Goal: Transaction & Acquisition: Book appointment/travel/reservation

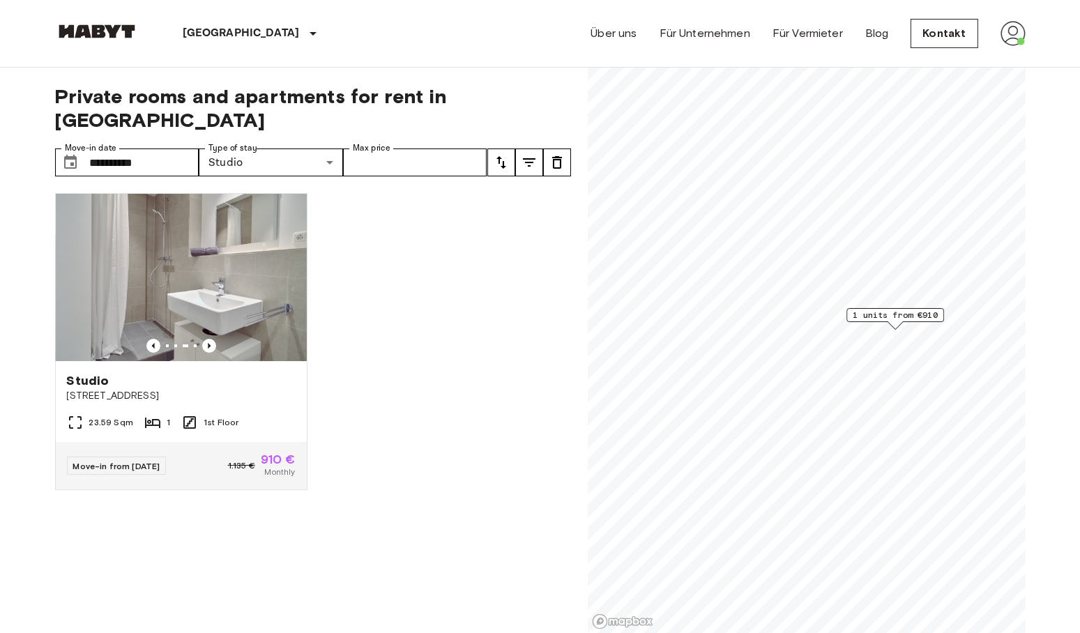
scroll to position [117, 0]
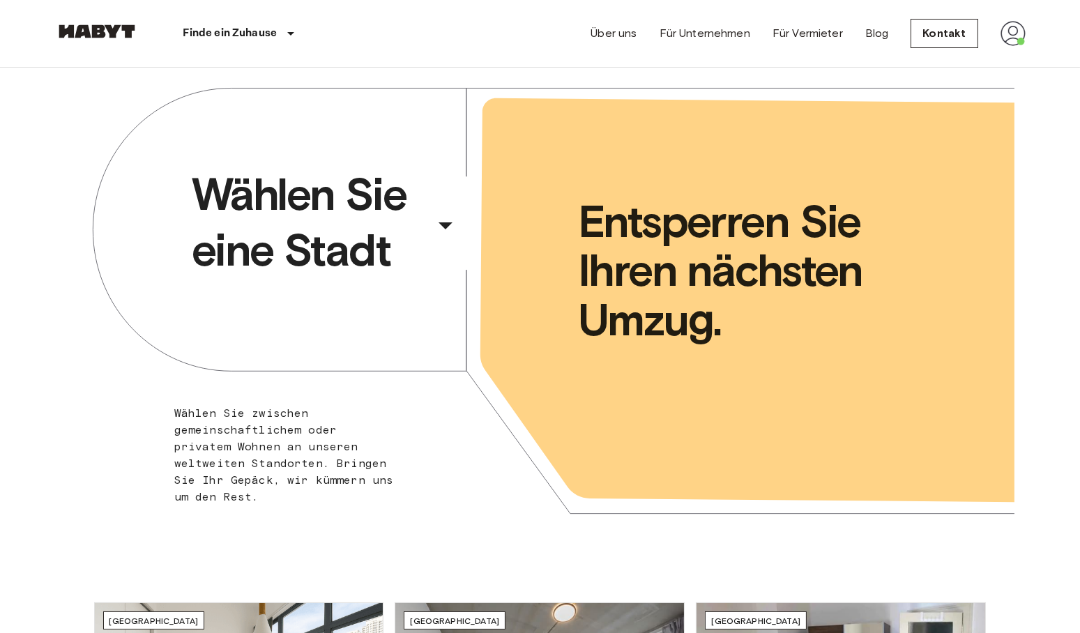
click at [450, 234] on div "​" at bounding box center [465, 236] width 144 height 29
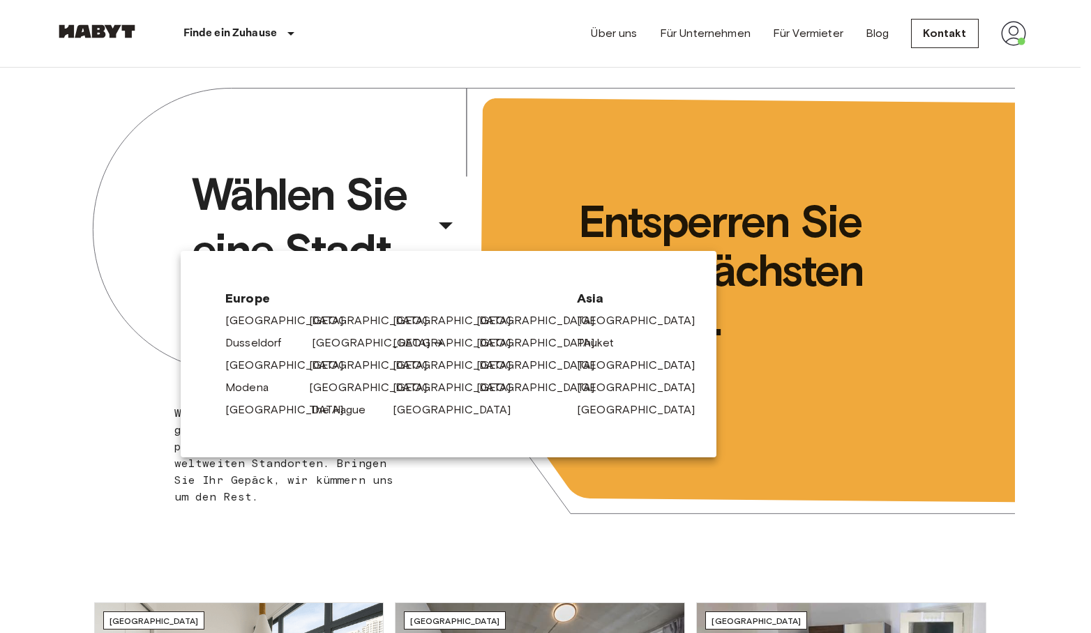
click at [337, 347] on link "[GEOGRAPHIC_DATA]" at bounding box center [378, 343] width 133 height 17
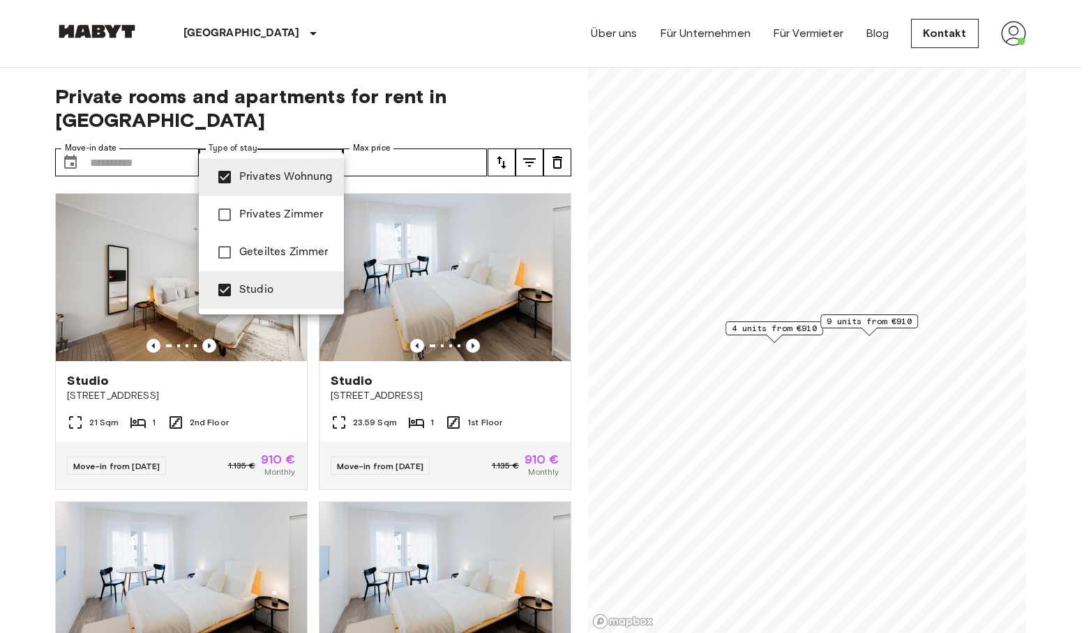
type input "**********"
click at [24, 367] on div at bounding box center [545, 316] width 1091 height 633
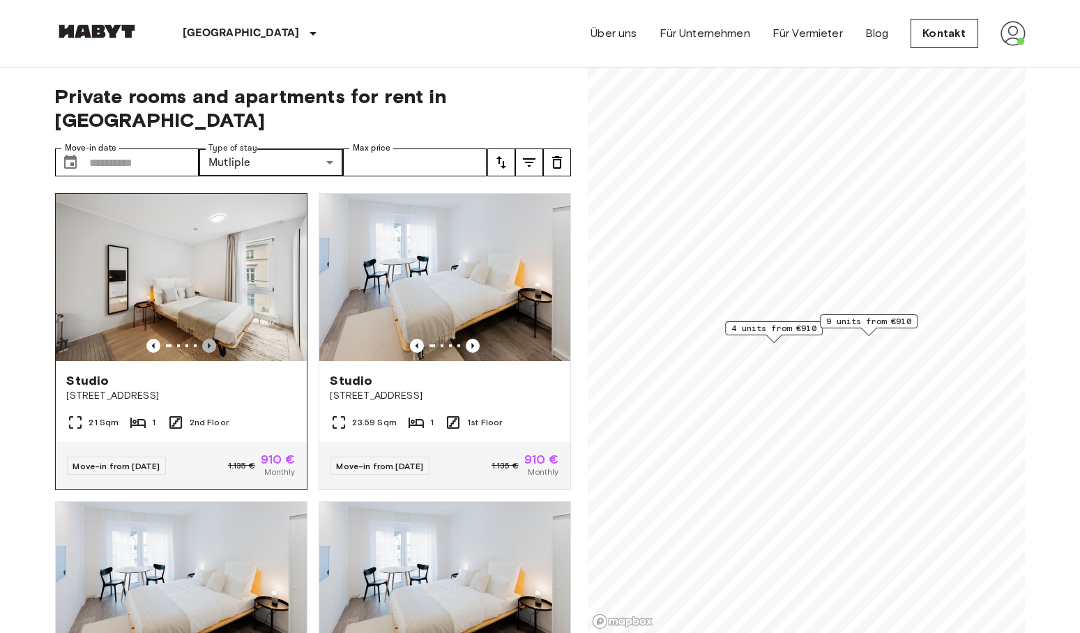
click at [209, 339] on icon "Previous image" at bounding box center [209, 346] width 14 height 14
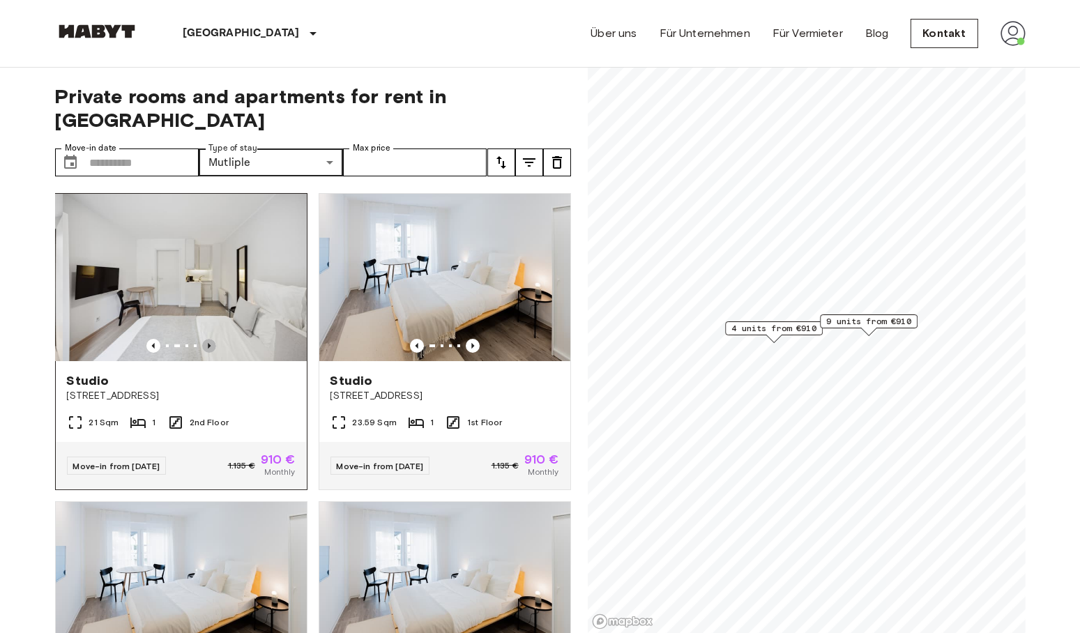
click at [209, 339] on icon "Previous image" at bounding box center [209, 346] width 14 height 14
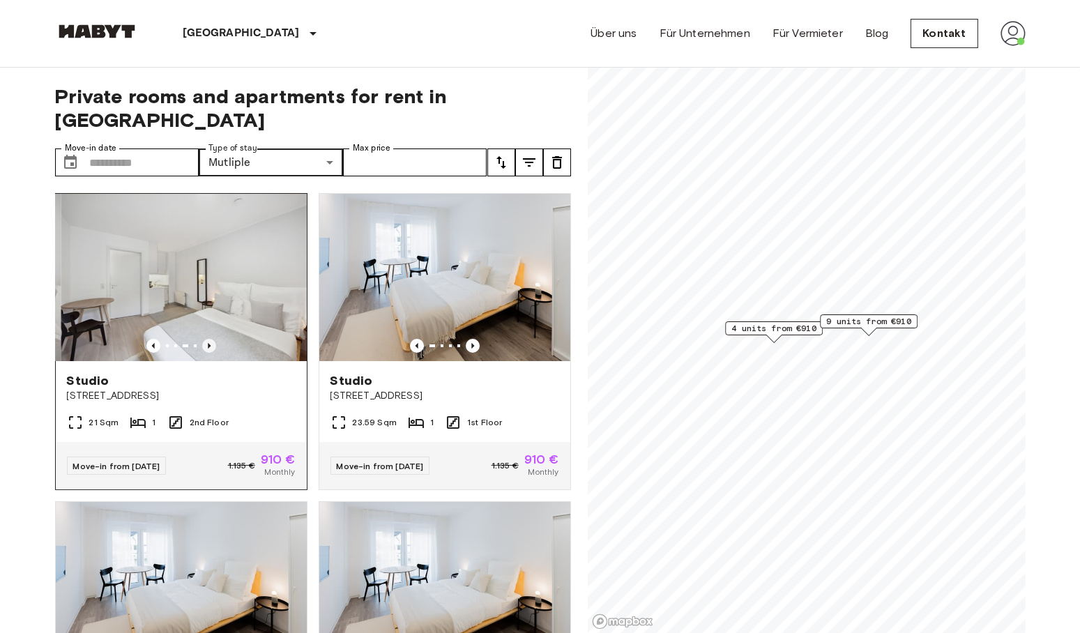
click at [209, 339] on icon "Previous image" at bounding box center [209, 346] width 14 height 14
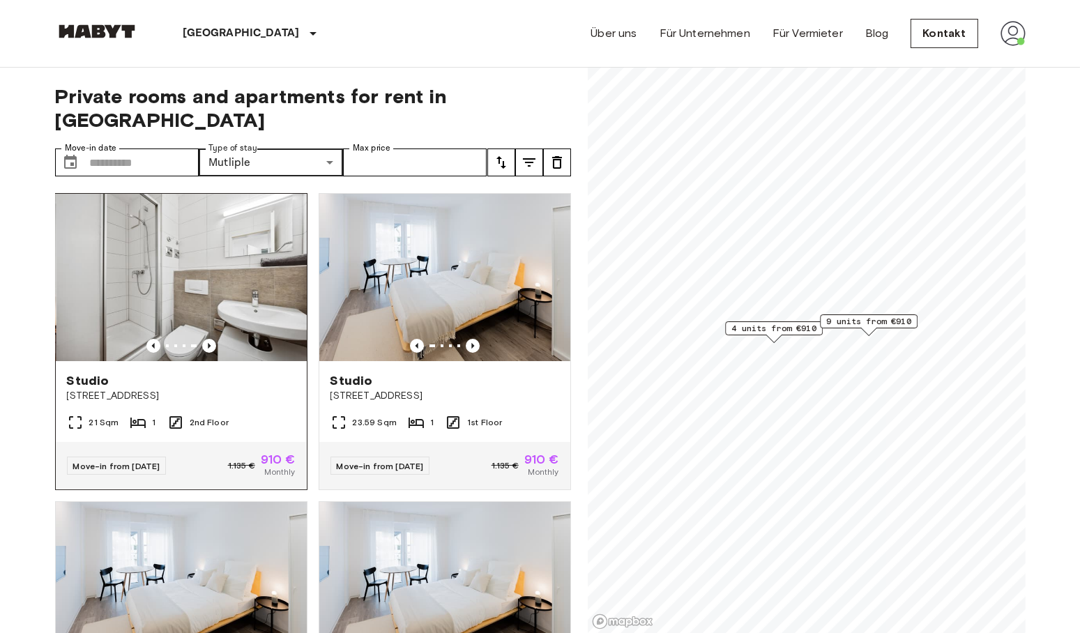
click at [264, 285] on img at bounding box center [181, 277] width 251 height 167
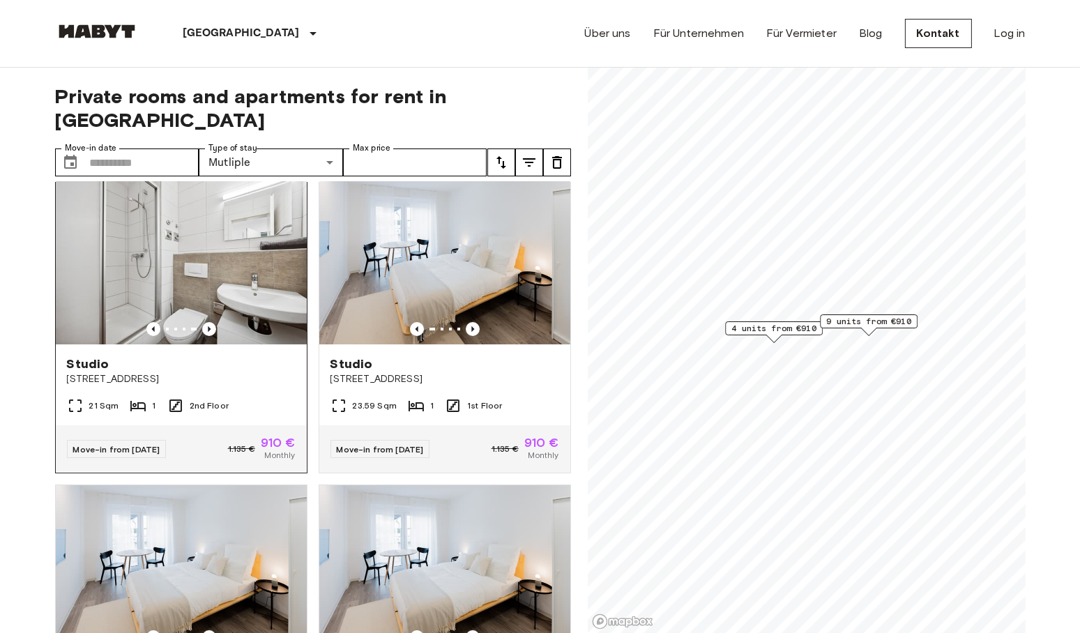
scroll to position [21, 0]
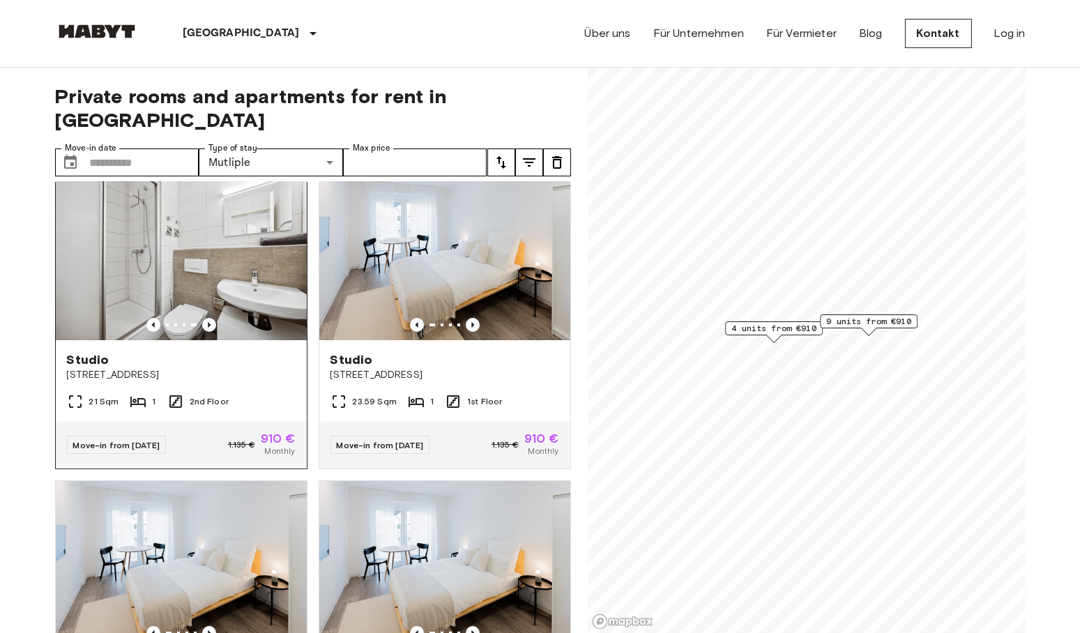
click at [182, 352] on div "Studio" at bounding box center [181, 360] width 229 height 17
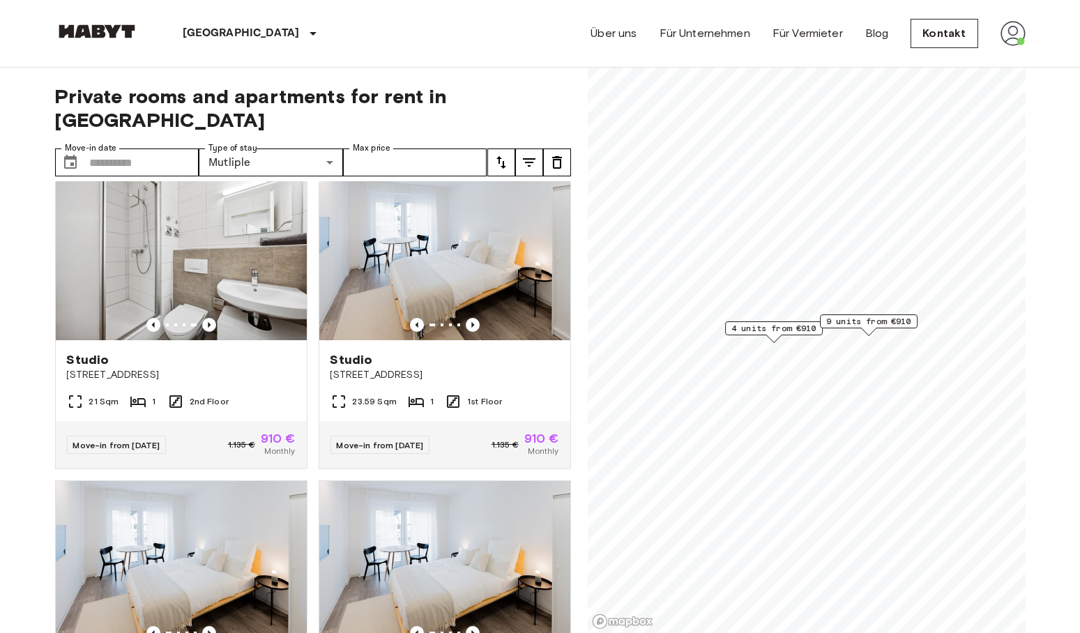
click at [781, 332] on span "4 units from €910" at bounding box center [774, 328] width 85 height 13
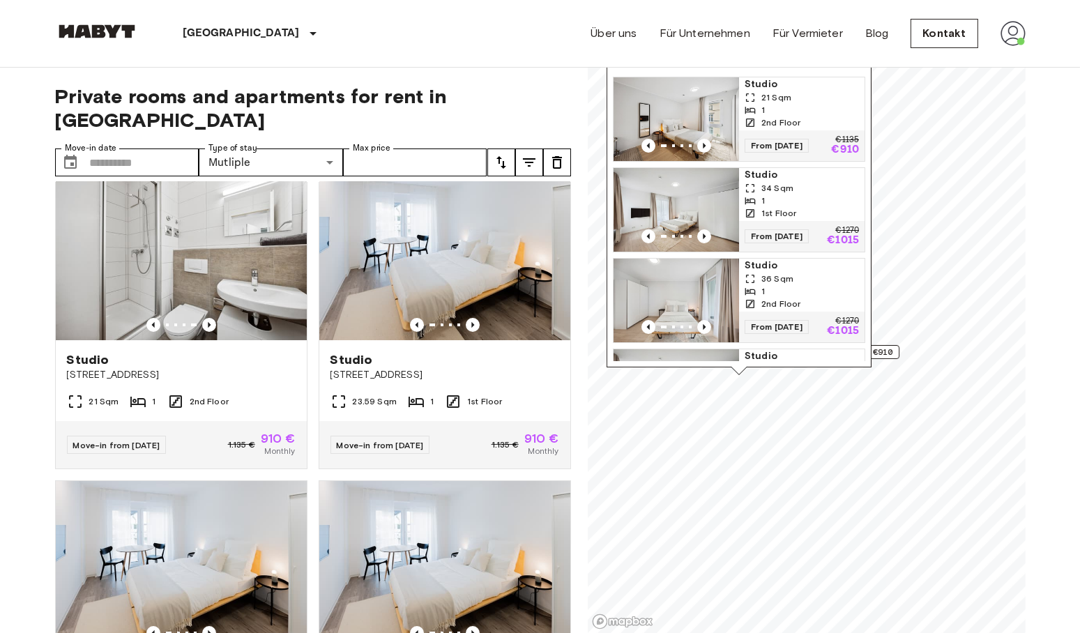
click at [796, 125] on span "2nd Floor" at bounding box center [781, 122] width 39 height 13
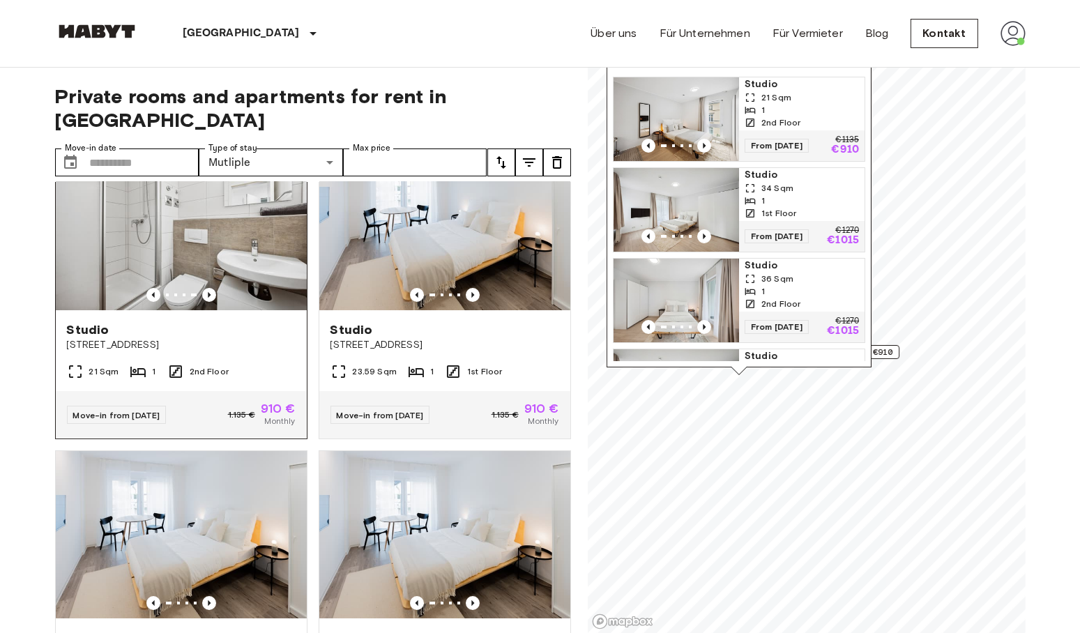
scroll to position [52, 0]
click at [236, 363] on div "21 Sqm 1 2nd Floor" at bounding box center [181, 377] width 251 height 28
click at [216, 310] on div "Studio Klüberstraße 6-10" at bounding box center [181, 336] width 251 height 53
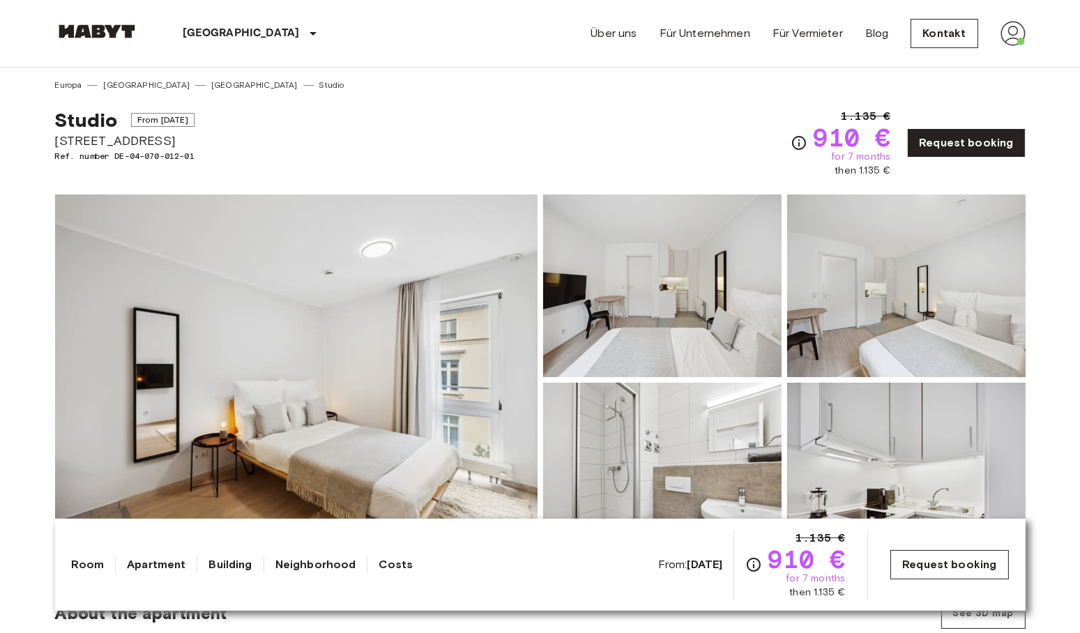
click at [907, 566] on link "Request booking" at bounding box center [950, 564] width 118 height 29
click at [679, 573] on div "From: [DATE] 1.135 € 910 € for 7 months then 1.135 €" at bounding box center [751, 565] width 187 height 70
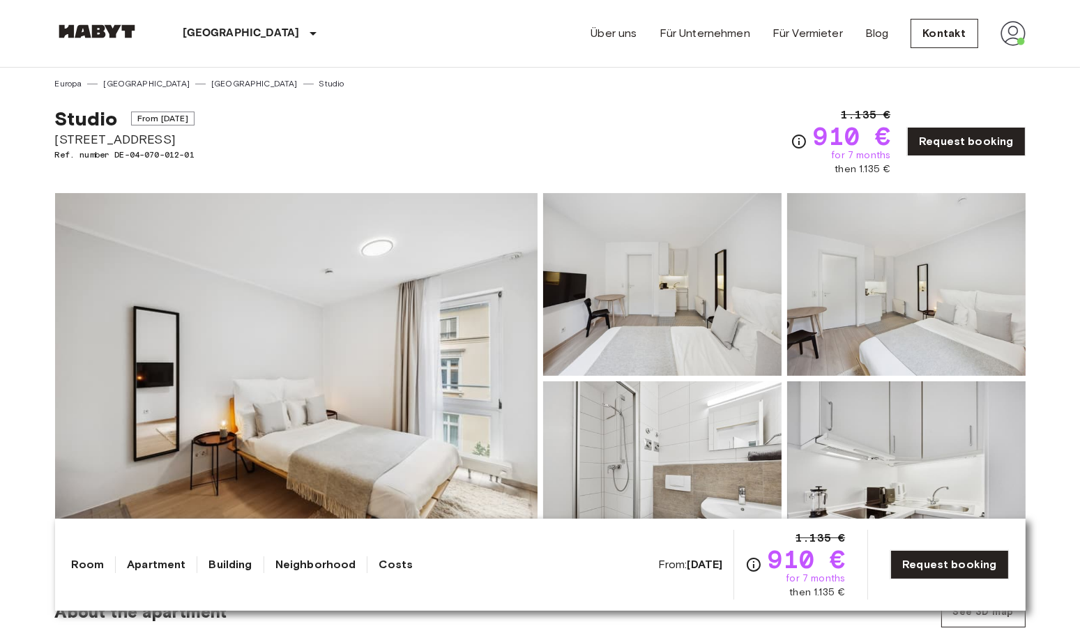
scroll to position [1, 0]
drag, startPoint x: 204, startPoint y: 156, endPoint x: 52, endPoint y: 163, distance: 151.5
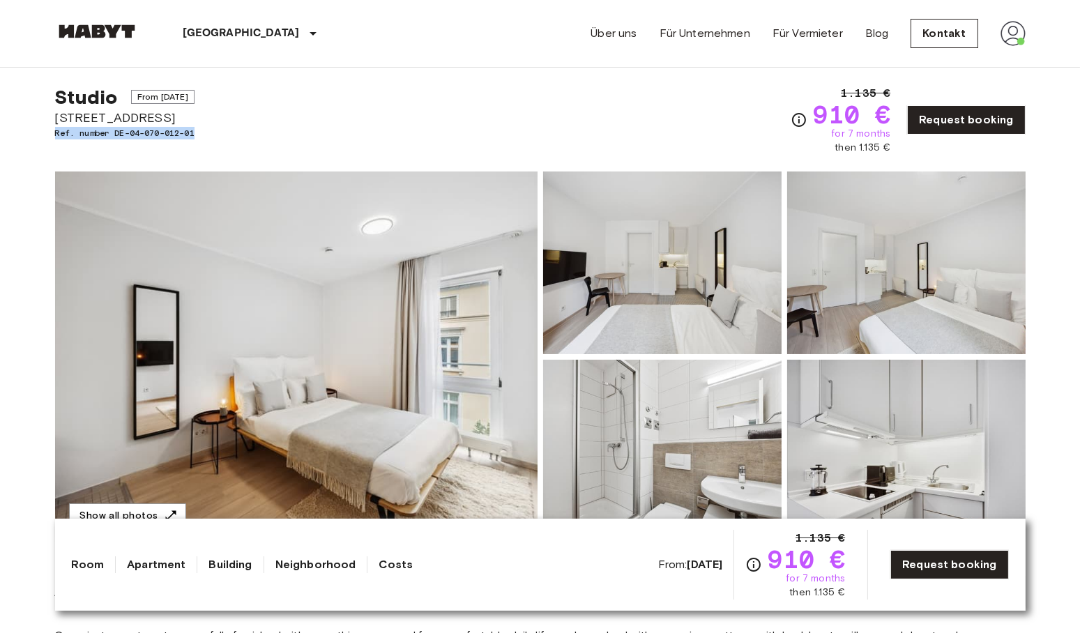
scroll to position [0, 0]
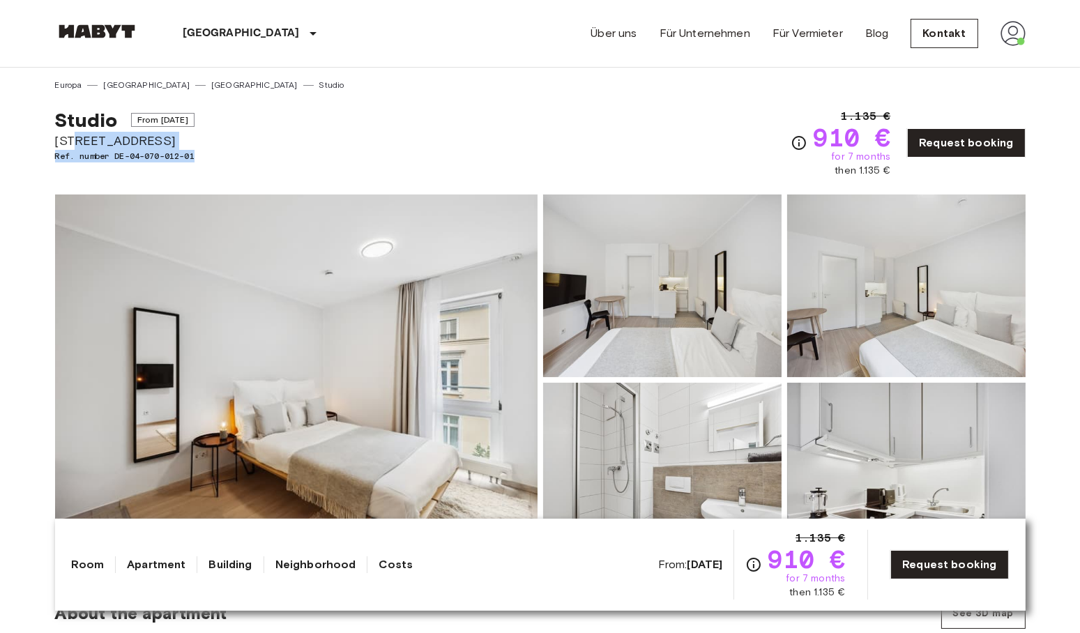
drag, startPoint x: 213, startPoint y: 155, endPoint x: 74, endPoint y: 144, distance: 139.2
click at [74, 144] on div "Studio From Aug 18 2025 Klüberstraße 6-10 Ref. number DE-04-070-012-01 1.135 € …" at bounding box center [540, 134] width 971 height 86
click at [184, 116] on span "From [DATE]" at bounding box center [162, 120] width 63 height 14
click at [184, 116] on span "From Aug 18 2025" at bounding box center [162, 120] width 63 height 14
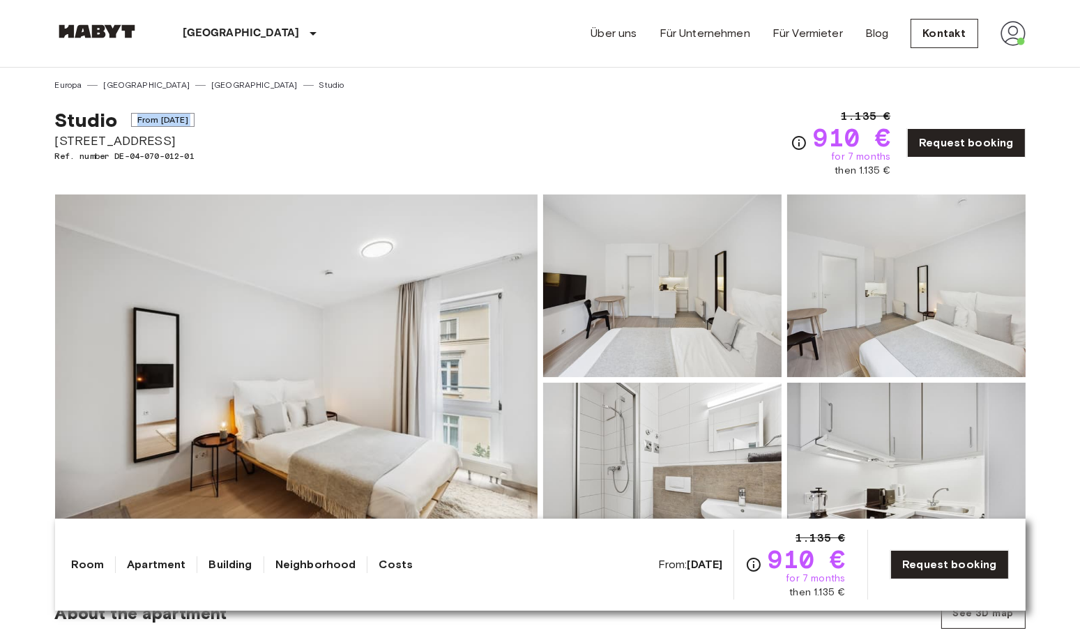
click at [184, 116] on span "From Aug 18 2025" at bounding box center [162, 120] width 63 height 14
click at [222, 151] on div "Studio From Aug 18 2025 Klüberstraße 6-10 Ref. number DE-04-070-012-01 1.135 € …" at bounding box center [540, 134] width 971 height 86
drag, startPoint x: 207, startPoint y: 160, endPoint x: 45, endPoint y: 143, distance: 163.4
copy div "Klüberstraße 6-10 Ref. number DE-04-070-012-01"
